Goal: Register for event/course

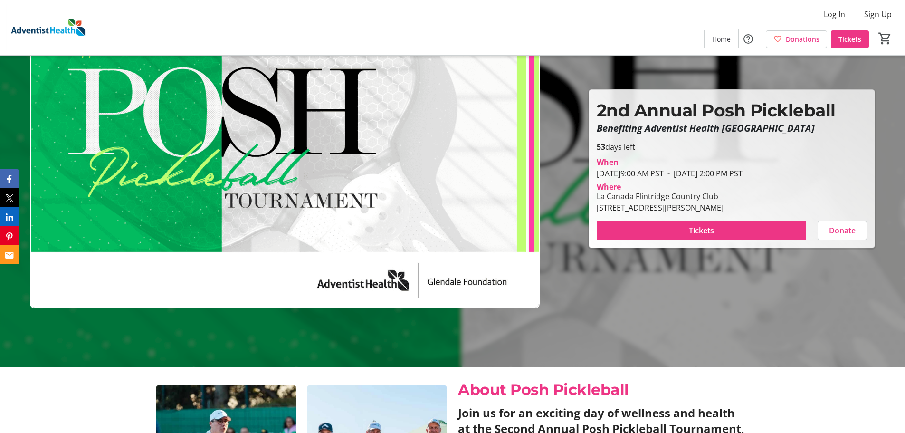
scroll to position [47, 0]
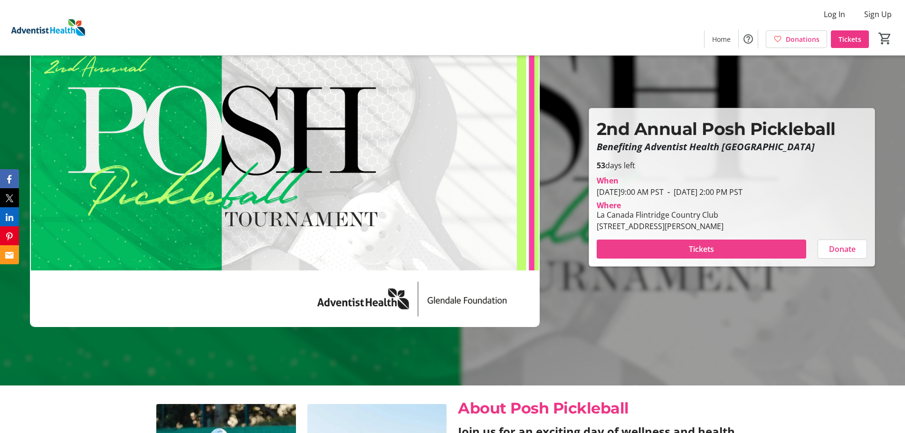
click at [736, 250] on span at bounding box center [700, 248] width 209 height 23
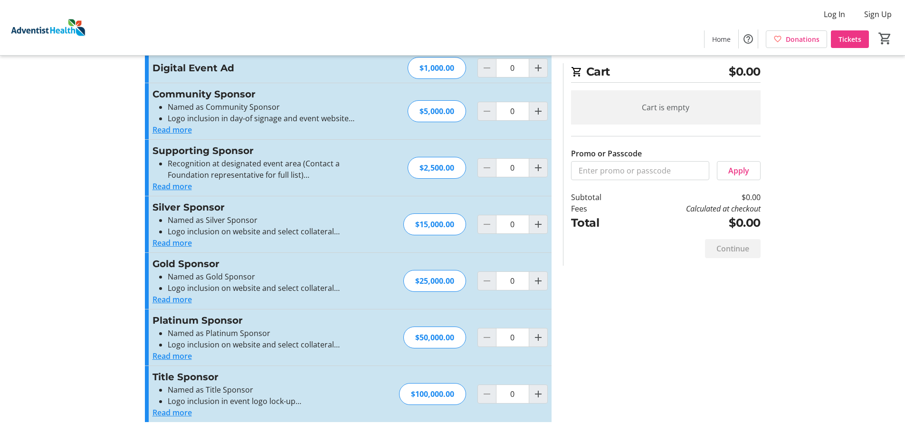
scroll to position [86, 0]
click at [177, 293] on button "Read more" at bounding box center [171, 298] width 39 height 11
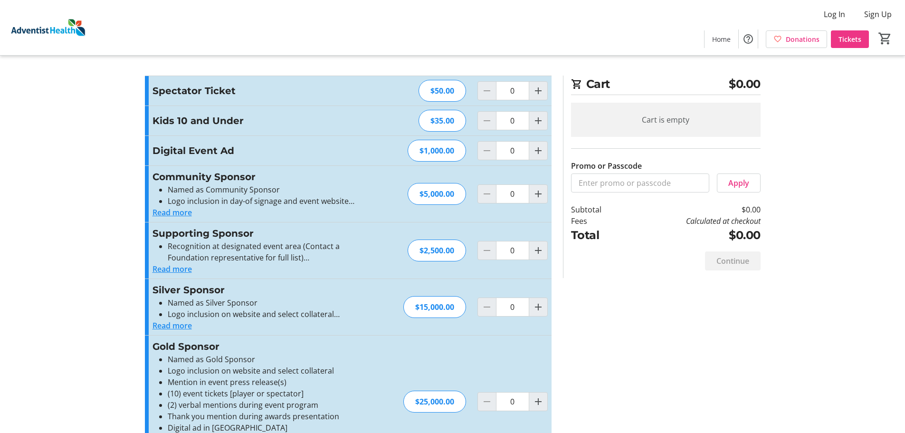
scroll to position [0, 0]
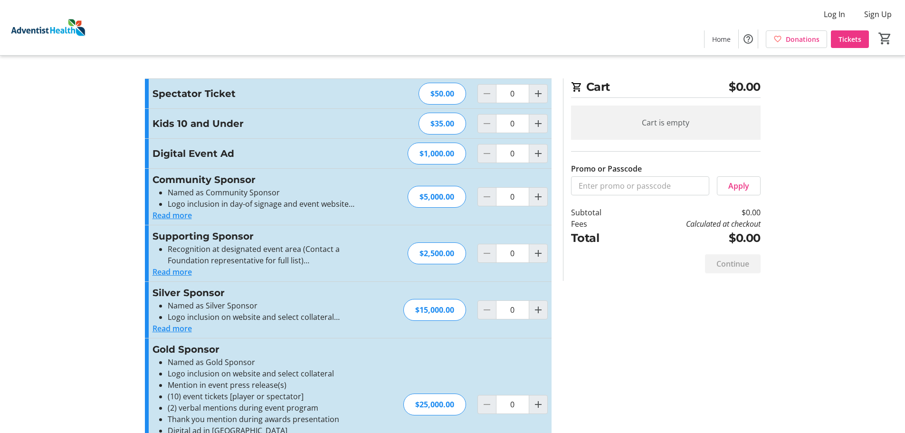
click at [175, 209] on button "Read more" at bounding box center [171, 214] width 39 height 11
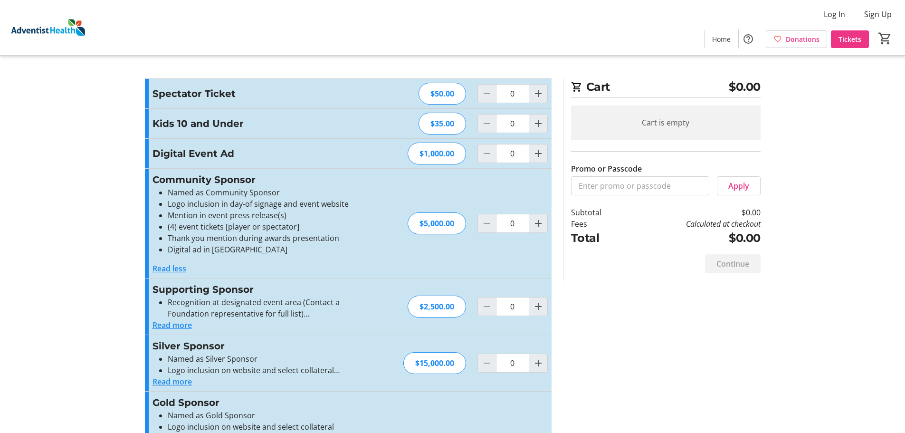
click at [178, 326] on button "Read more" at bounding box center [171, 324] width 39 height 11
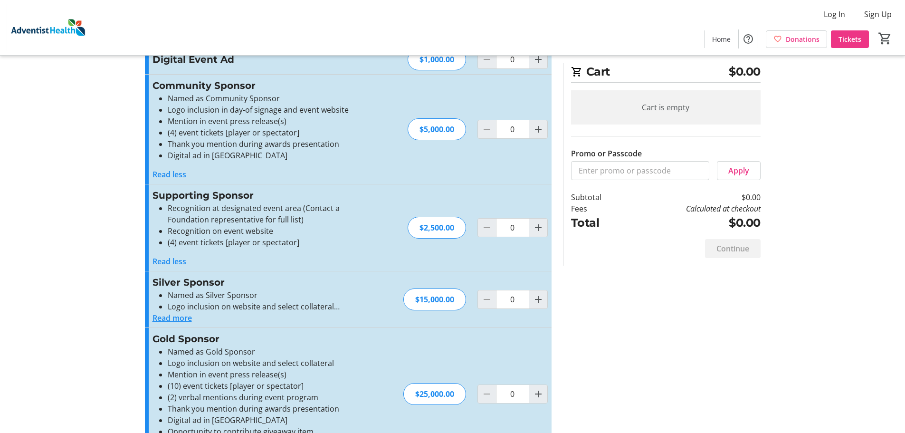
scroll to position [95, 0]
click at [168, 319] on button "Read more" at bounding box center [171, 316] width 39 height 11
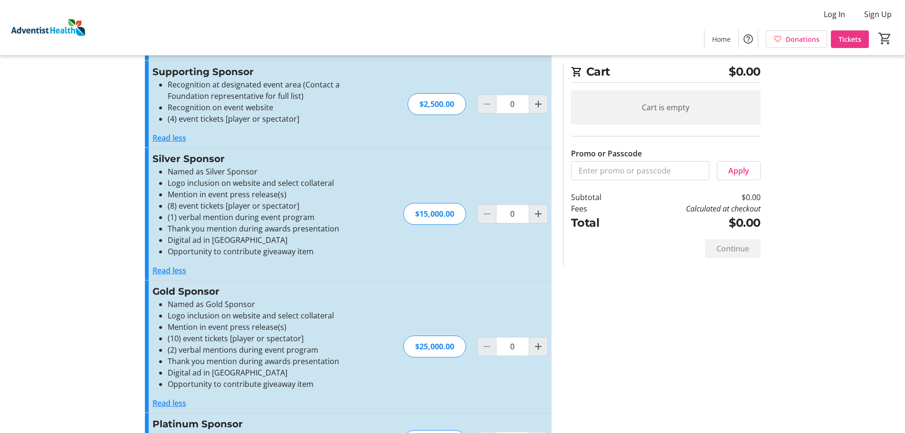
scroll to position [0, 0]
